Goal: Complete application form

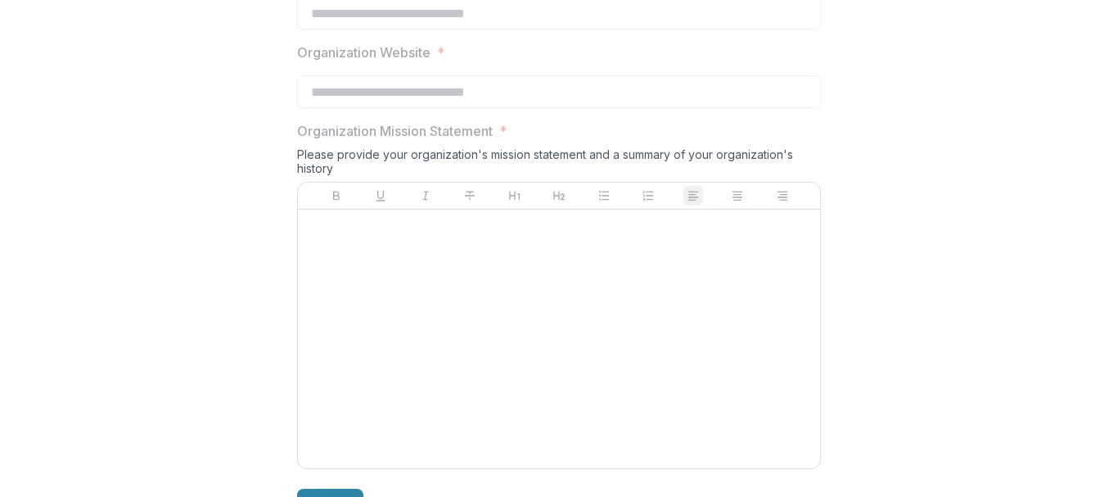
scroll to position [1406, 0]
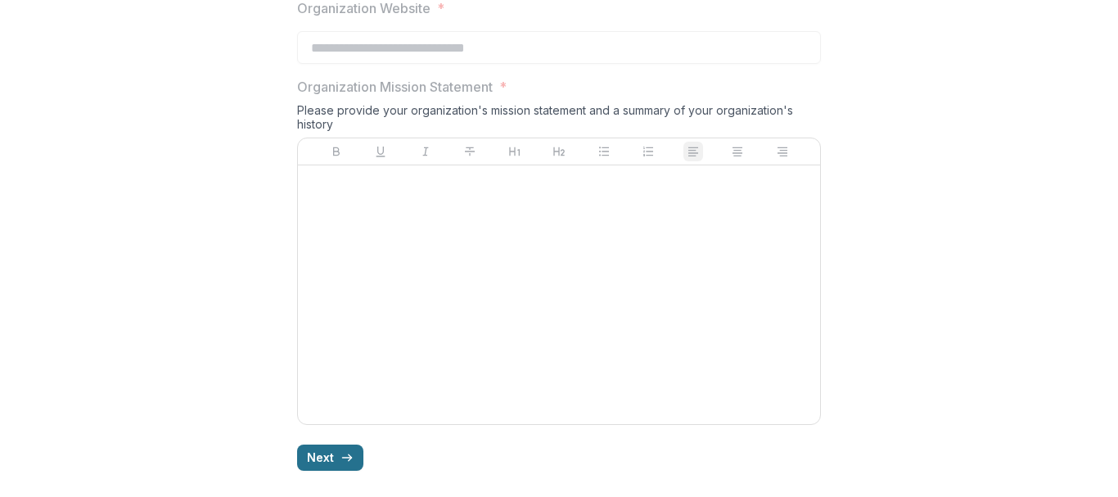
click at [318, 467] on button "Next" at bounding box center [330, 457] width 66 height 26
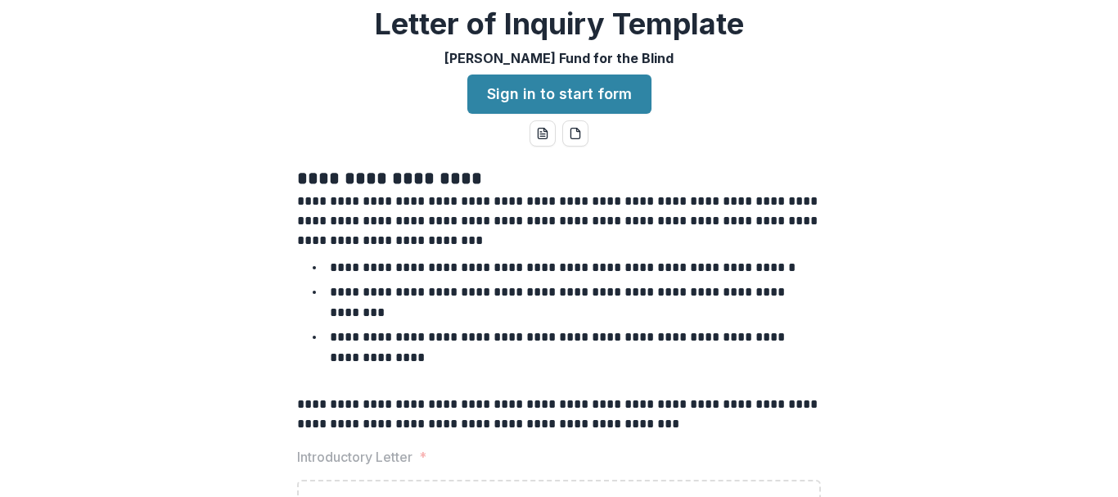
scroll to position [0, 0]
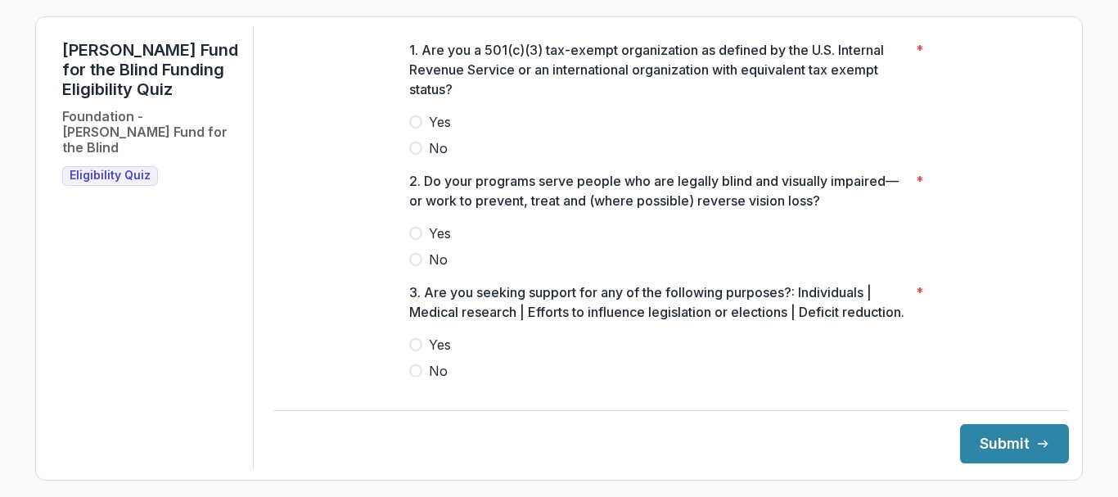
scroll to position [7, 0]
